Goal: Task Accomplishment & Management: Use online tool/utility

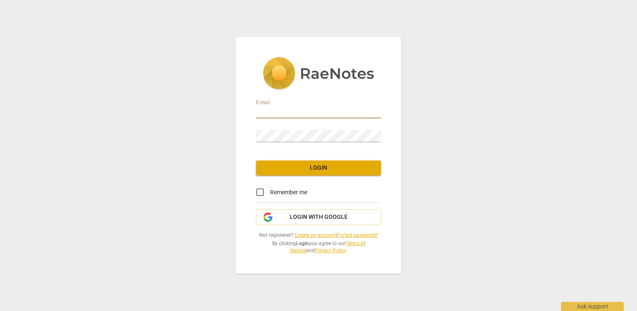
click at [266, 111] on input "email" at bounding box center [318, 112] width 125 height 12
type input "[PERSON_NAME][EMAIL_ADDRESS][DOMAIN_NAME]"
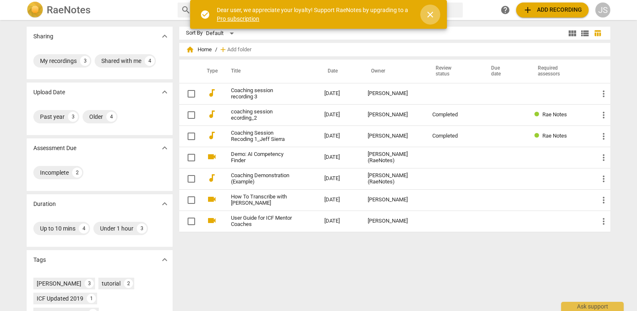
click at [429, 13] on span "close" at bounding box center [430, 15] width 10 height 10
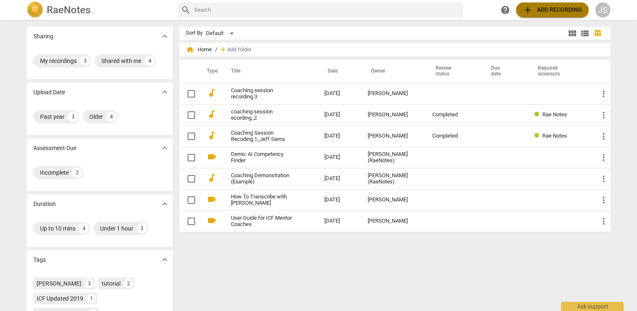
click at [523, 11] on span "add" at bounding box center [528, 10] width 10 height 10
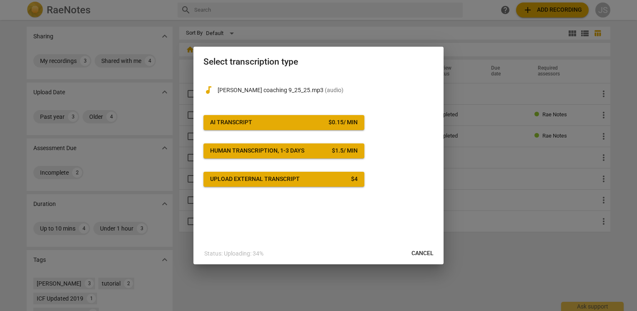
click at [265, 122] on span "AI Transcript $ 0.15 / min" at bounding box center [284, 122] width 148 height 8
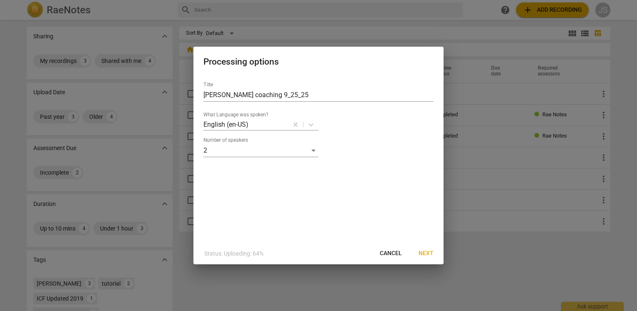
click at [429, 252] on span "Next" at bounding box center [425, 253] width 15 height 8
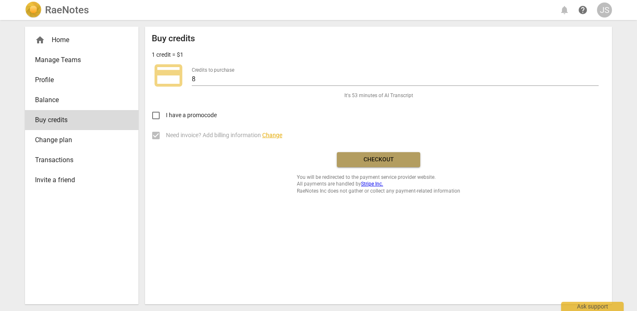
click at [364, 153] on button "Checkout" at bounding box center [378, 159] width 83 height 15
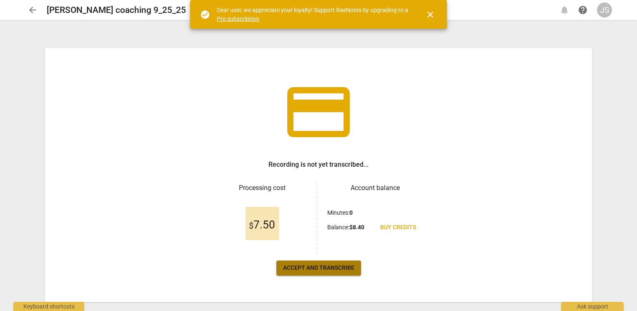
click at [337, 267] on span "Accept and transcribe" at bounding box center [318, 268] width 71 height 8
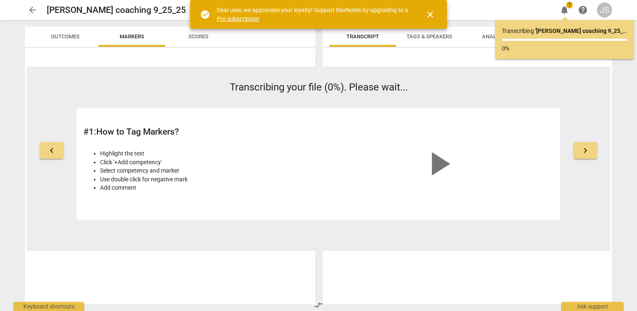
click at [432, 13] on span "close" at bounding box center [430, 15] width 10 height 10
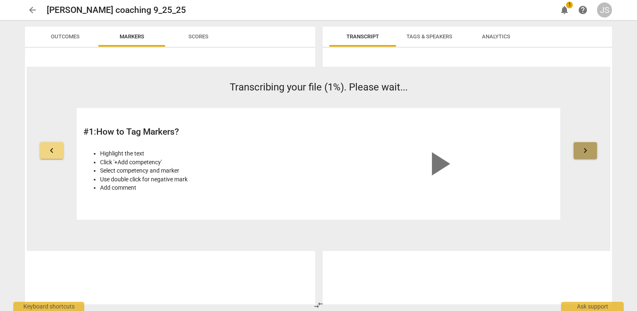
click at [582, 155] on span "keyboard_arrow_right" at bounding box center [585, 150] width 10 height 10
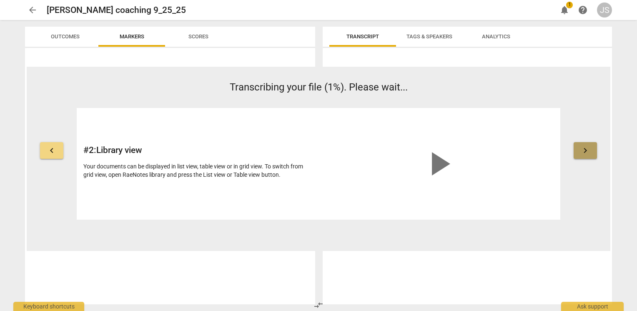
click at [582, 155] on span "keyboard_arrow_right" at bounding box center [585, 150] width 10 height 10
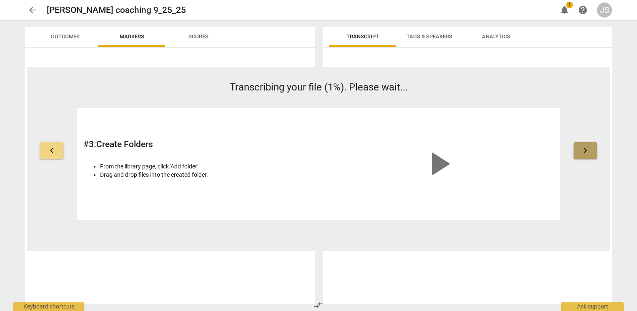
click at [582, 155] on span "keyboard_arrow_right" at bounding box center [585, 150] width 10 height 10
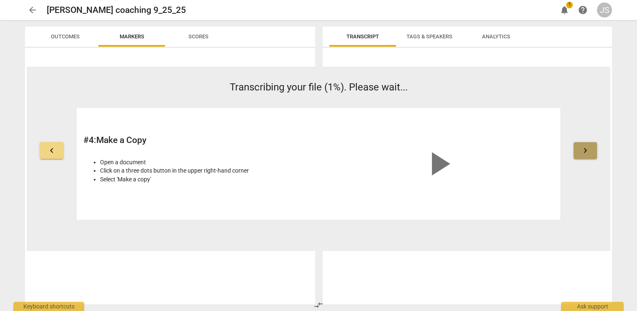
click at [582, 155] on span "keyboard_arrow_right" at bounding box center [585, 150] width 10 height 10
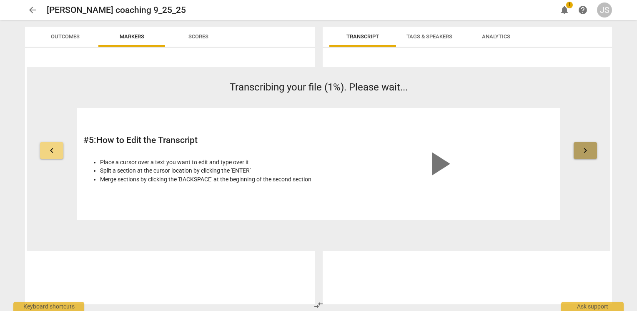
click at [582, 155] on span "keyboard_arrow_right" at bounding box center [585, 150] width 10 height 10
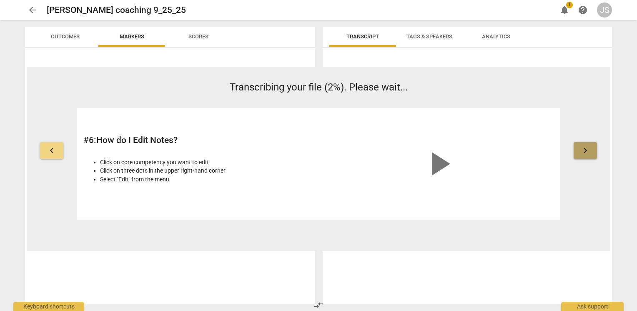
click at [582, 155] on span "keyboard_arrow_right" at bounding box center [585, 150] width 10 height 10
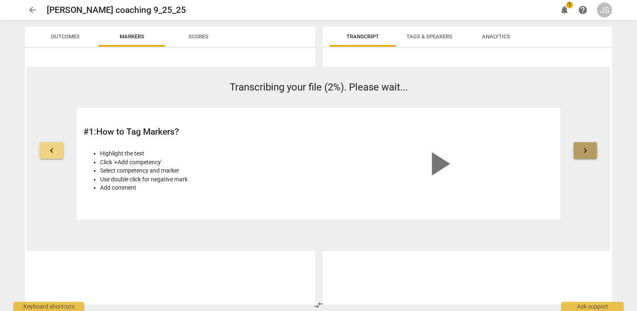
click at [582, 155] on span "keyboard_arrow_right" at bounding box center [585, 150] width 10 height 10
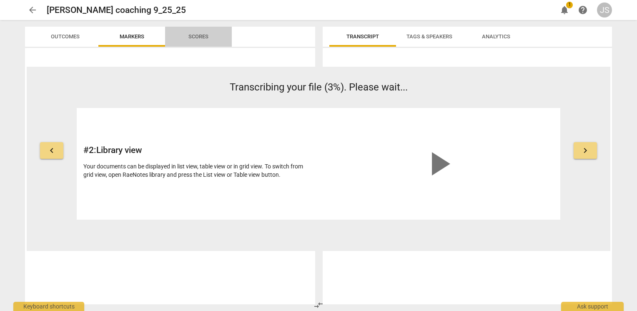
click at [205, 36] on span "Scores" at bounding box center [198, 36] width 20 height 6
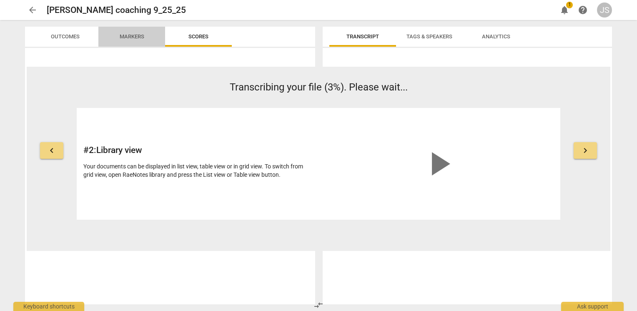
click at [140, 36] on span "Markers" at bounding box center [132, 36] width 25 height 6
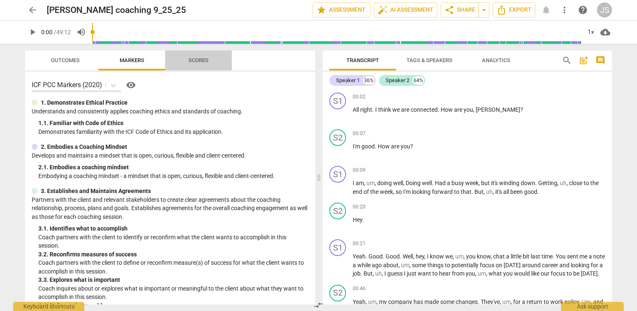
click at [198, 60] on span "Scores" at bounding box center [198, 60] width 20 height 6
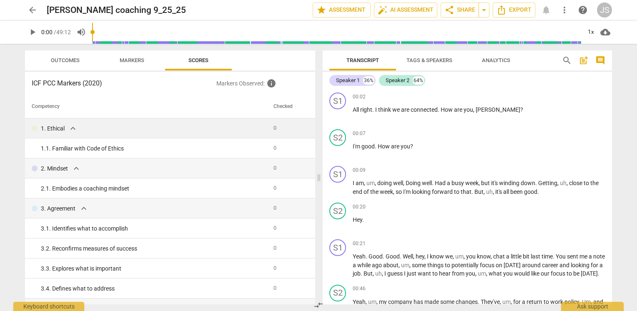
click at [72, 129] on span "expand_more" at bounding box center [73, 128] width 10 height 10
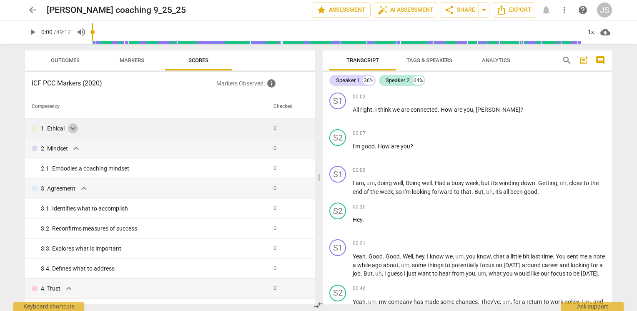
click at [72, 129] on span "expand_more" at bounding box center [73, 128] width 10 height 10
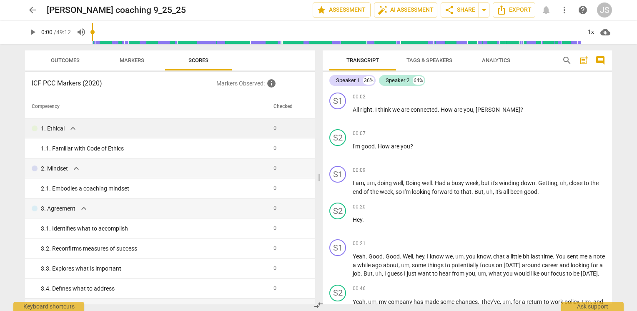
click at [35, 128] on div at bounding box center [35, 128] width 6 height 6
click at [115, 130] on div "1. Ethical expand_more" at bounding box center [149, 128] width 235 height 10
click at [135, 62] on span "Markers" at bounding box center [132, 60] width 25 height 6
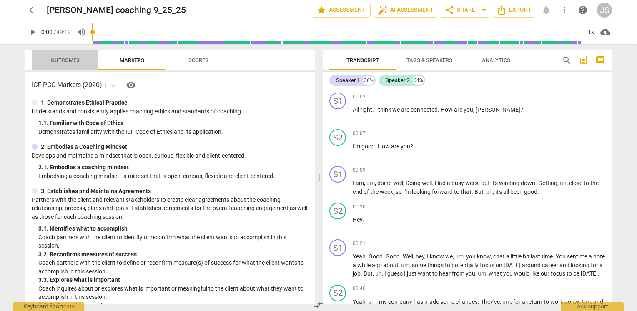
click at [69, 61] on span "Outcomes" at bounding box center [65, 60] width 29 height 6
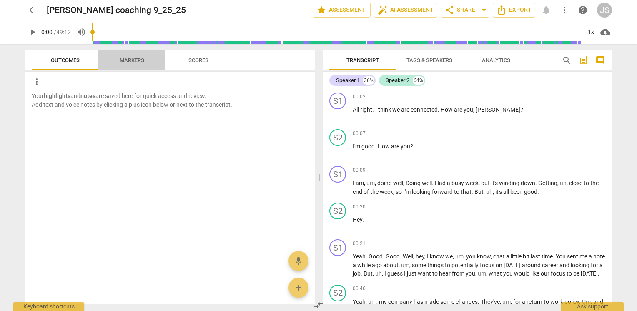
click at [129, 60] on span "Markers" at bounding box center [132, 60] width 25 height 6
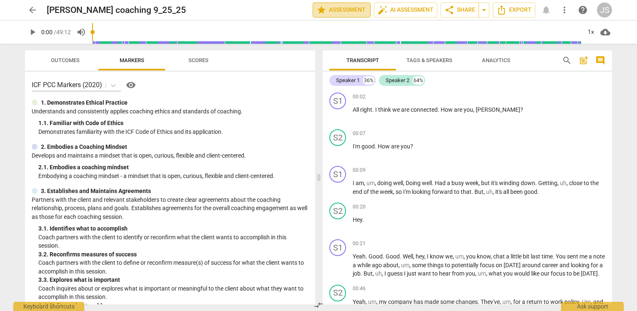
click at [358, 7] on span "star Assessment" at bounding box center [341, 10] width 50 height 10
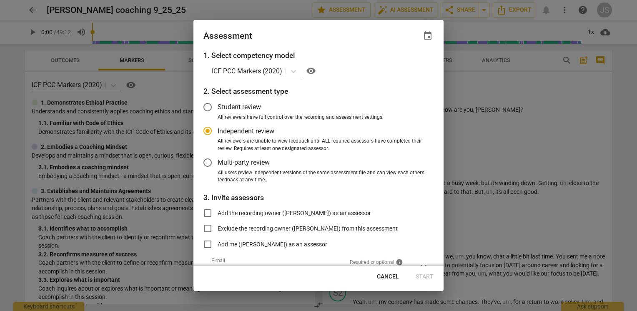
click at [388, 276] on span "Cancel" at bounding box center [388, 277] width 22 height 8
radio input "false"
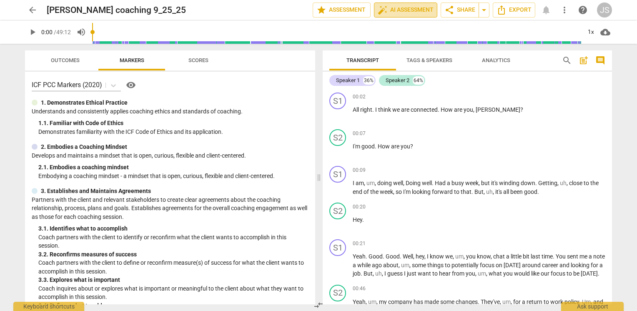
click at [410, 9] on span "auto_fix_high AI Assessment" at bounding box center [406, 10] width 56 height 10
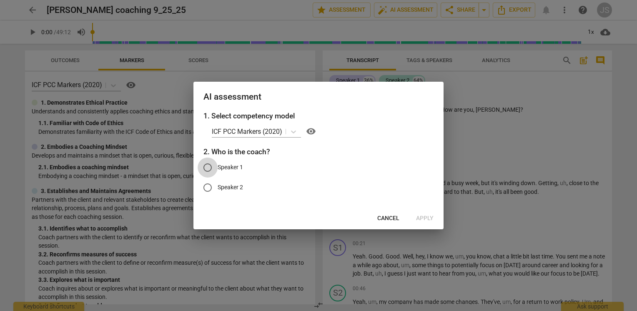
click at [208, 166] on input "Speaker 1" at bounding box center [208, 168] width 20 height 20
radio input "true"
click at [423, 218] on span "Apply" at bounding box center [425, 218] width 18 height 8
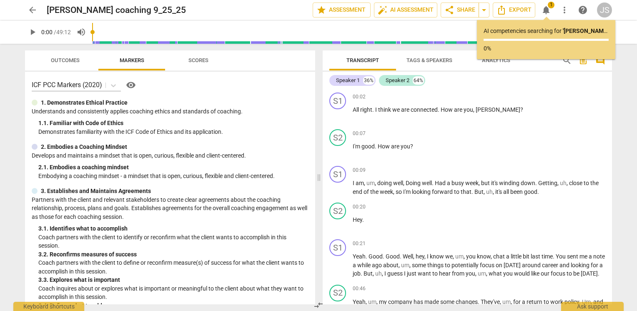
click at [34, 104] on div at bounding box center [35, 103] width 6 height 6
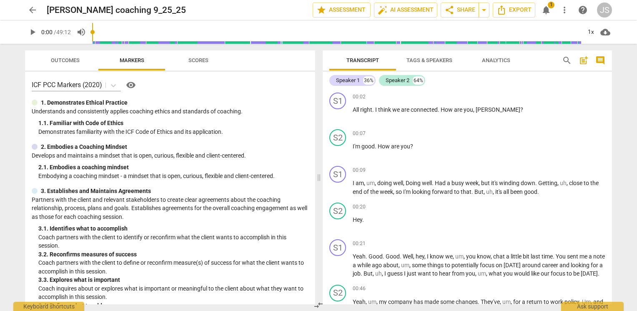
click at [63, 104] on p "1. Demonstrates Ethical Practice" at bounding box center [84, 102] width 87 height 9
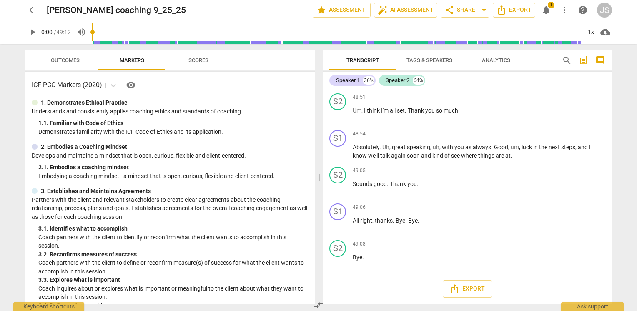
click at [550, 7] on span "1" at bounding box center [551, 5] width 7 height 7
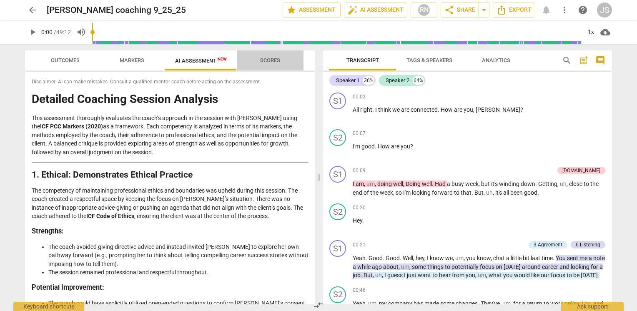
click at [268, 60] on span "Scores" at bounding box center [270, 60] width 20 height 6
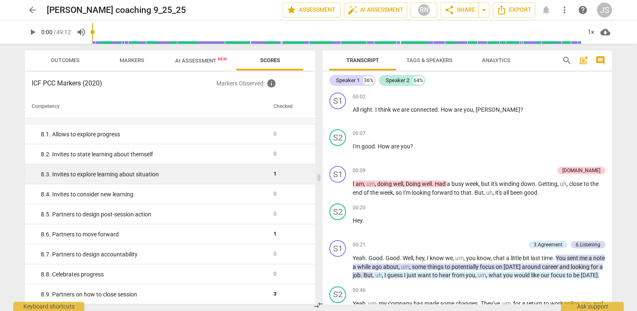
scroll to position [685, 0]
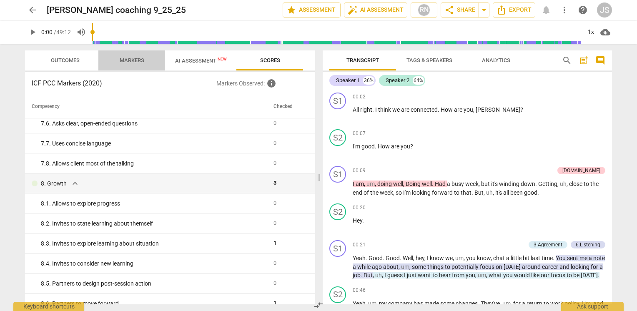
click at [135, 62] on span "Markers" at bounding box center [132, 60] width 25 height 6
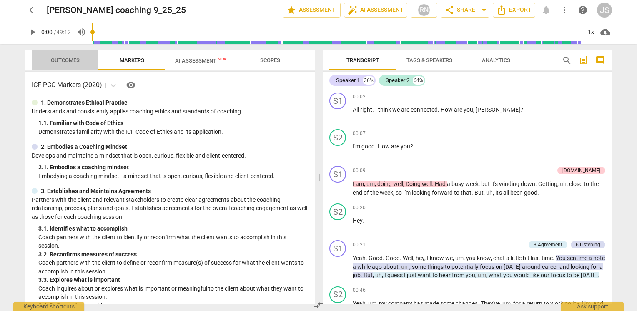
click at [70, 59] on span "Outcomes" at bounding box center [65, 60] width 29 height 6
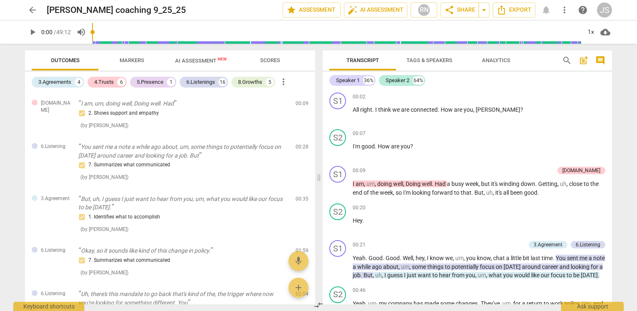
click at [287, 81] on span "more_vert" at bounding box center [283, 82] width 10 height 10
click at [227, 108] on div at bounding box center [318, 155] width 637 height 311
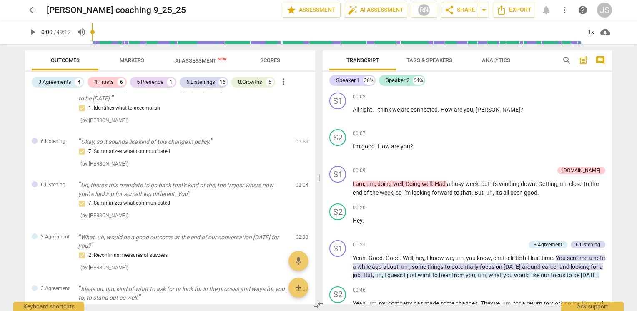
scroll to position [0, 0]
